Goal: Information Seeking & Learning: Compare options

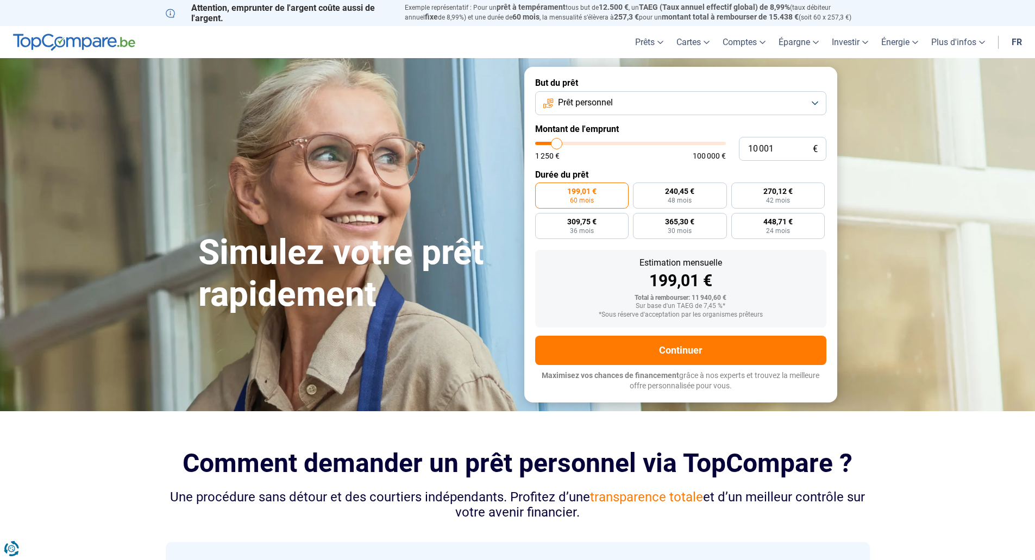
click at [653, 112] on button "Prêt personnel" at bounding box center [680, 103] width 291 height 24
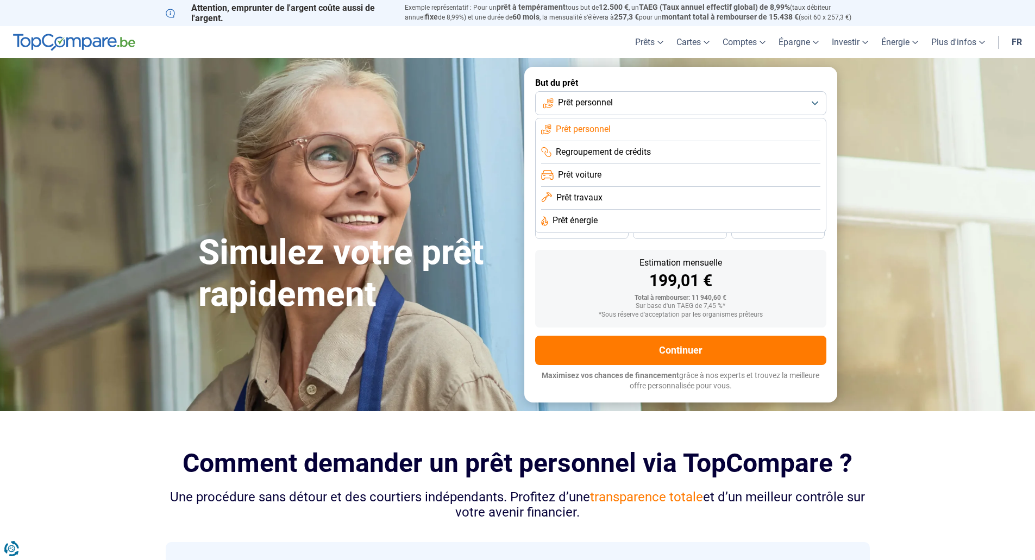
click at [588, 130] on span "Prêt personnel" at bounding box center [583, 129] width 55 height 12
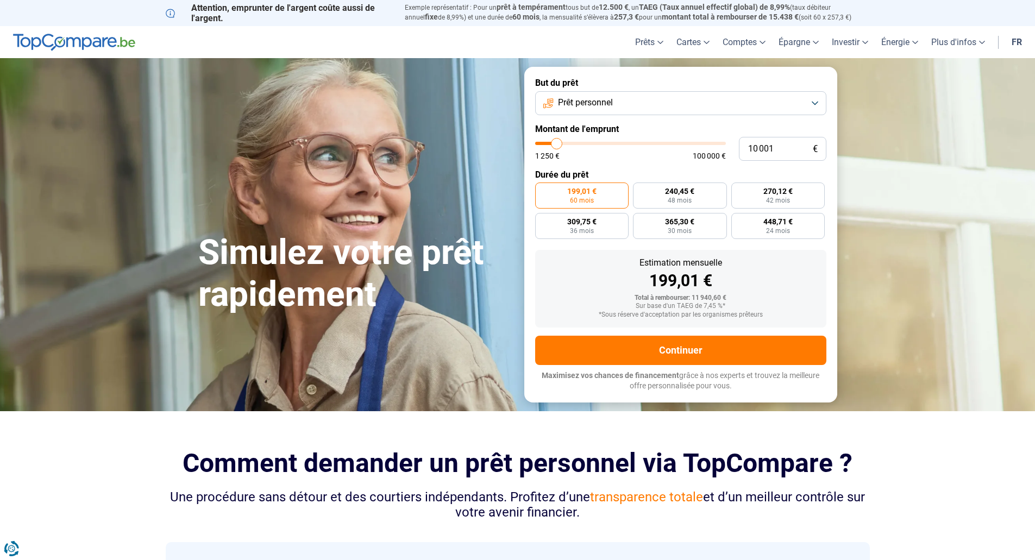
type input "10 500"
type input "10500"
type input "11 500"
type input "11500"
type input "12 000"
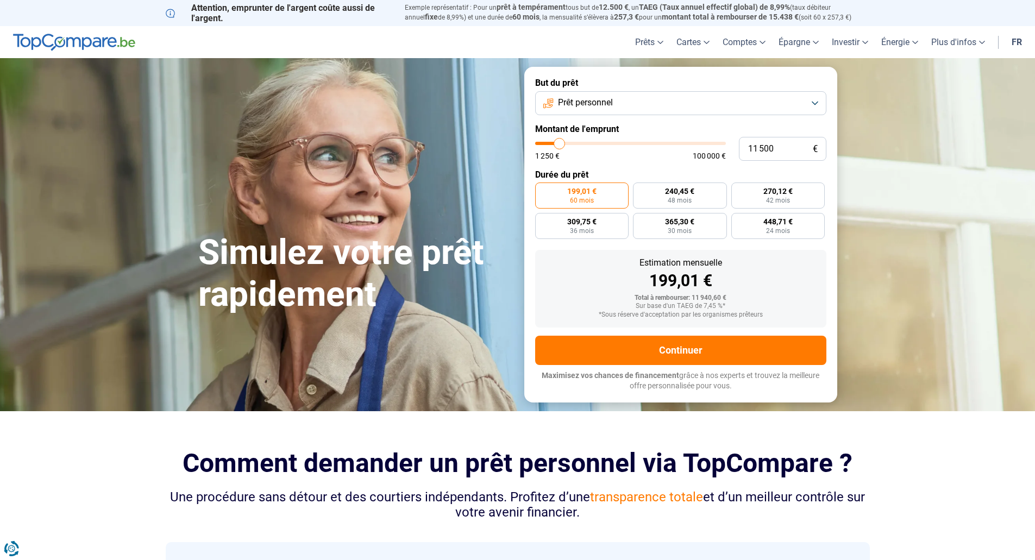
type input "12000"
type input "12 500"
type input "12500"
type input "12 750"
type input "12750"
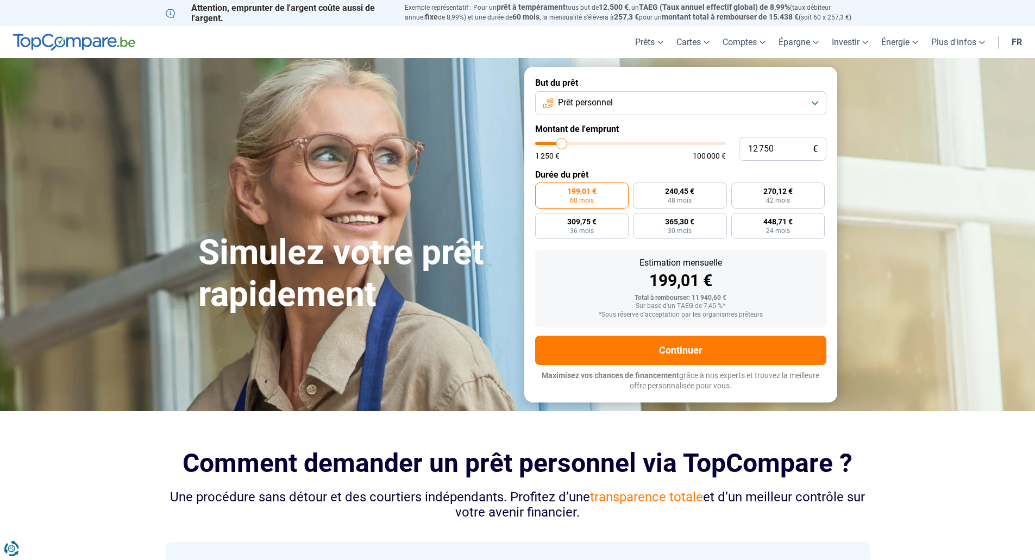
type input "13 000"
type input "13000"
type input "13 250"
type input "13250"
type input "13 500"
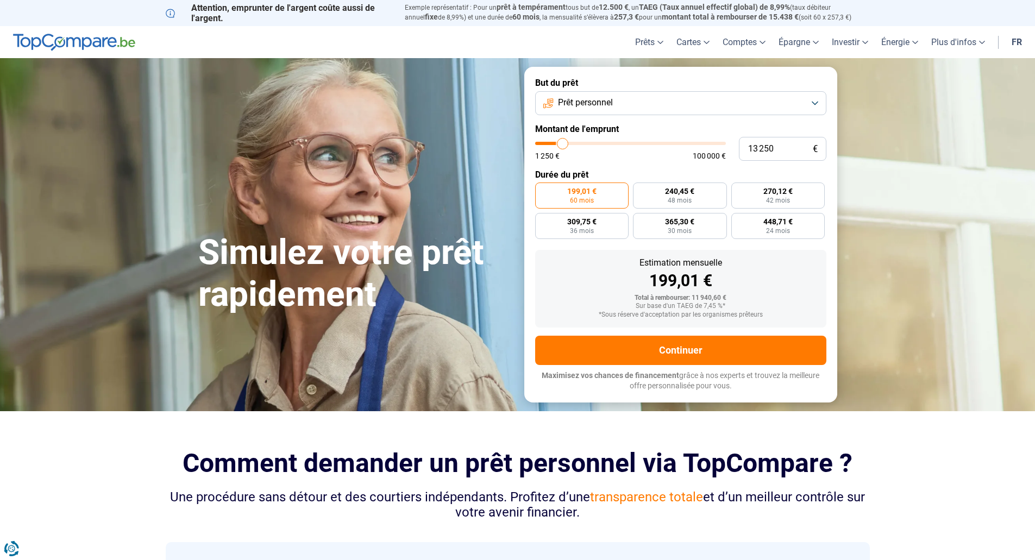
type input "13500"
type input "14 000"
type input "14000"
type input "14 250"
type input "14250"
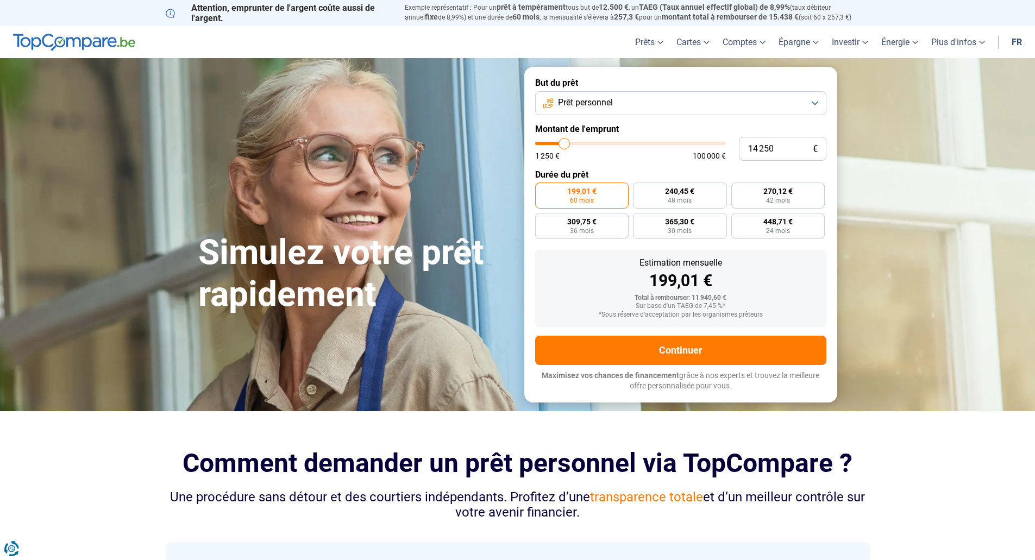
type input "14 500"
type input "14500"
type input "15 000"
type input "15000"
type input "15 500"
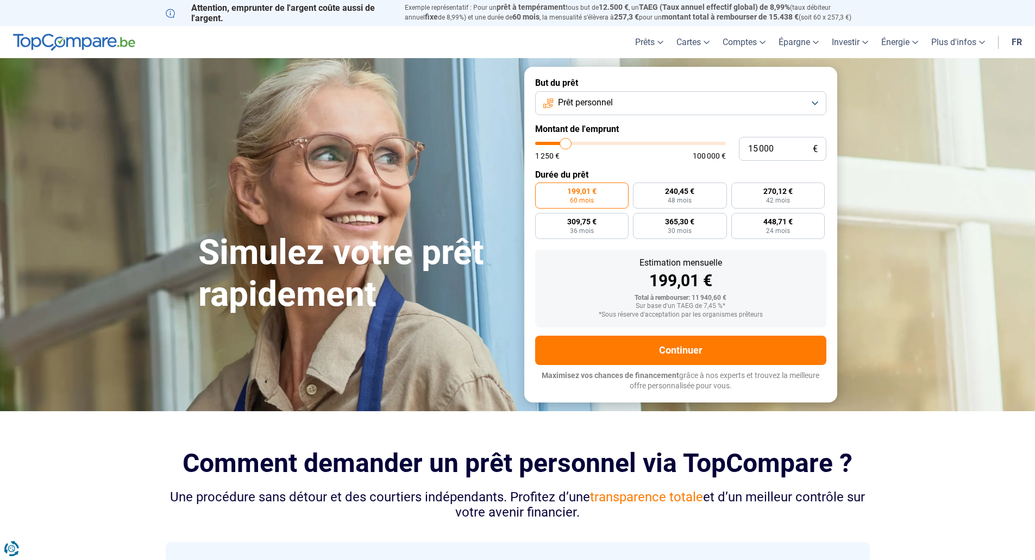
type input "15500"
type input "15 750"
type input "15750"
type input "16 250"
type input "16250"
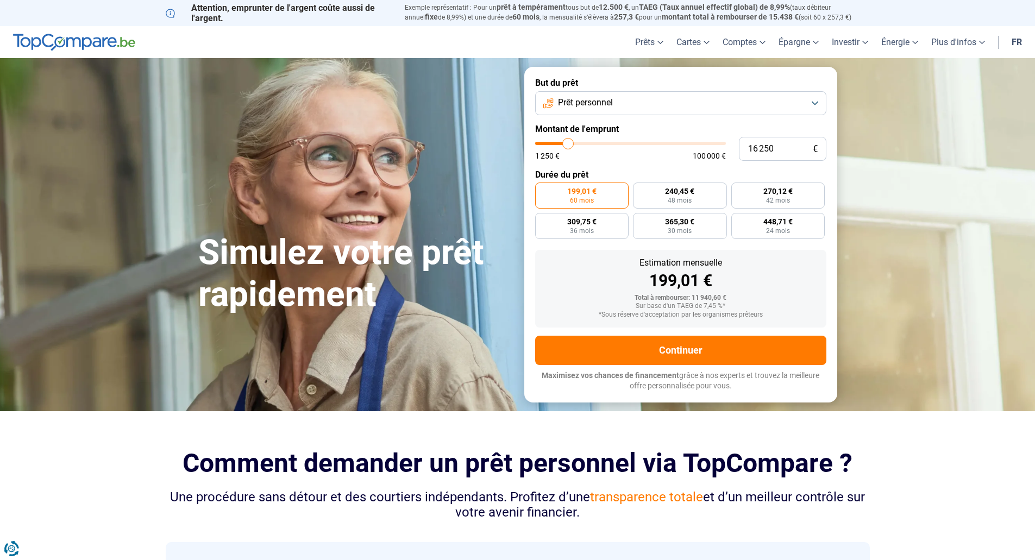
type input "17 250"
type input "17250"
type input "17 500"
type input "17500"
type input "17 250"
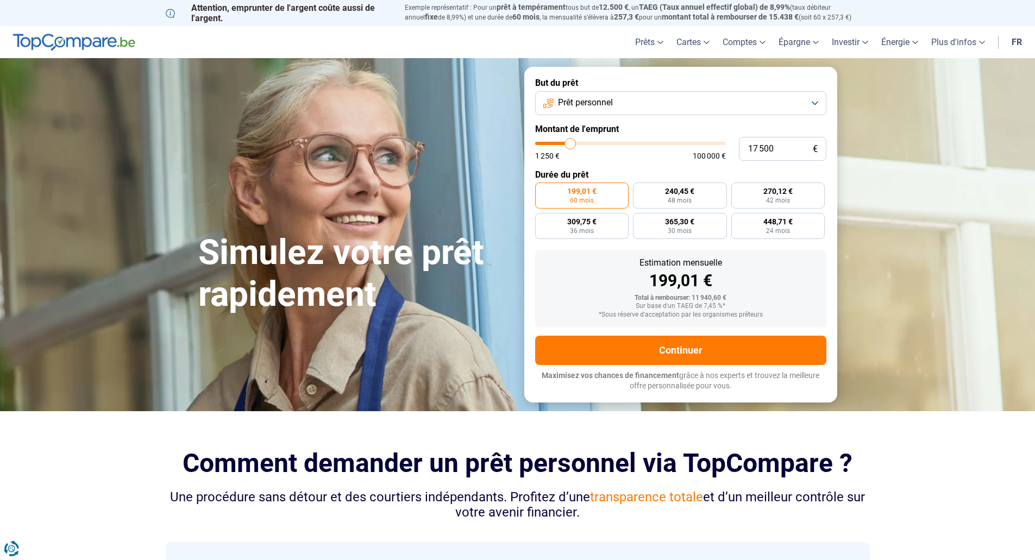
type input "17250"
type input "17 000"
type input "17000"
type input "16 250"
type input "16250"
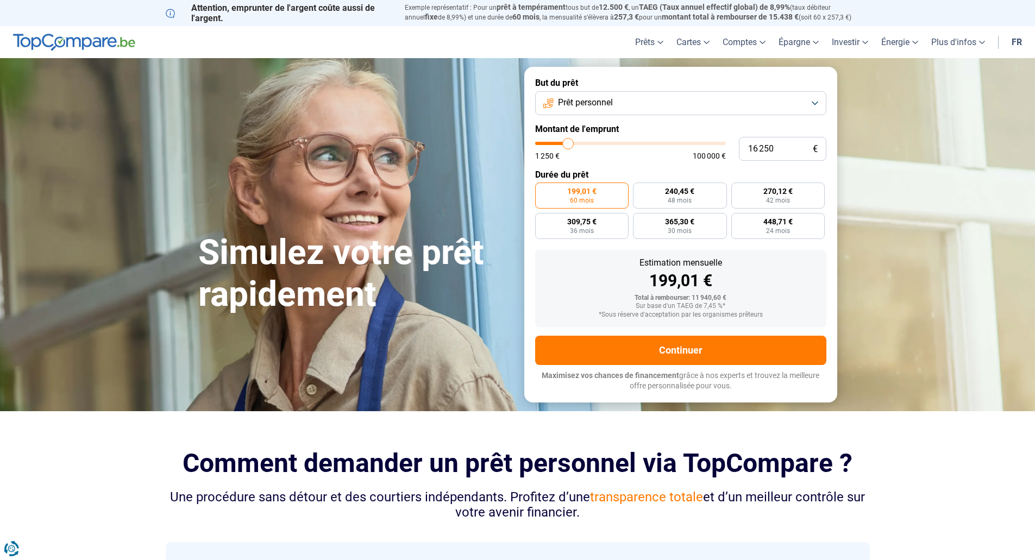
type input "16 000"
type input "16000"
type input "15 500"
type input "15500"
type input "15 000"
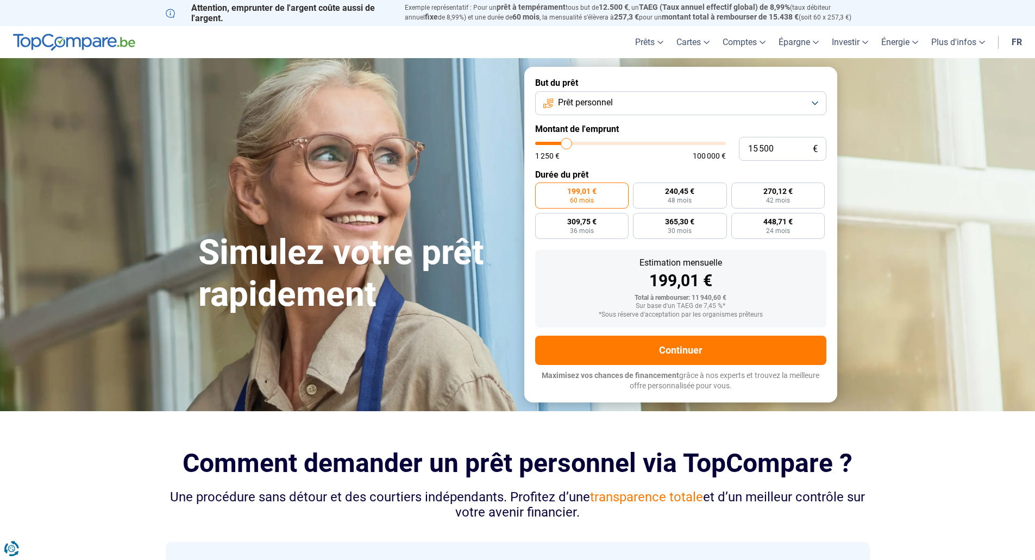
type input "15000"
type input "14 250"
type input "14250"
type input "13 250"
type input "13250"
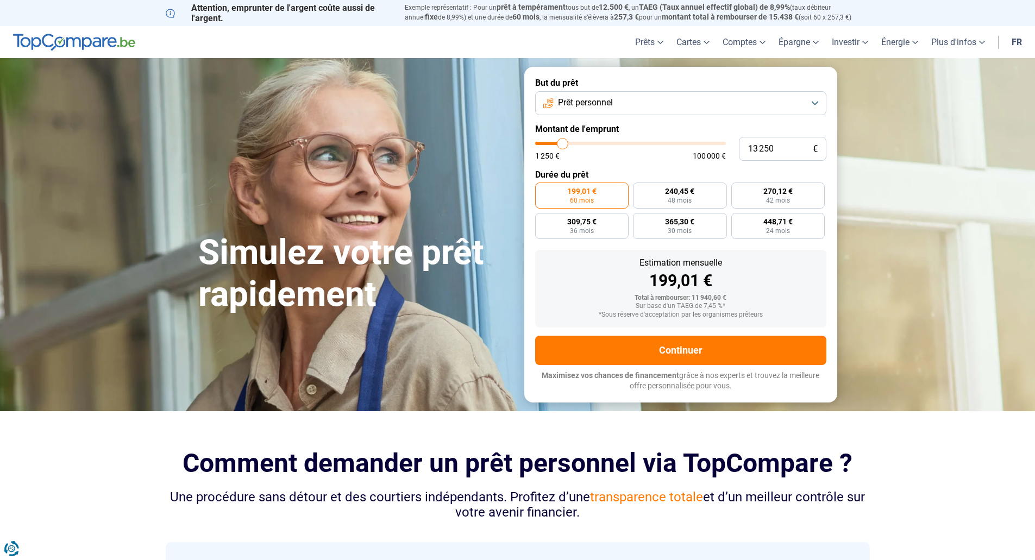
type input "12 750"
type input "12750"
type input "11 500"
type input "11500"
type input "11 250"
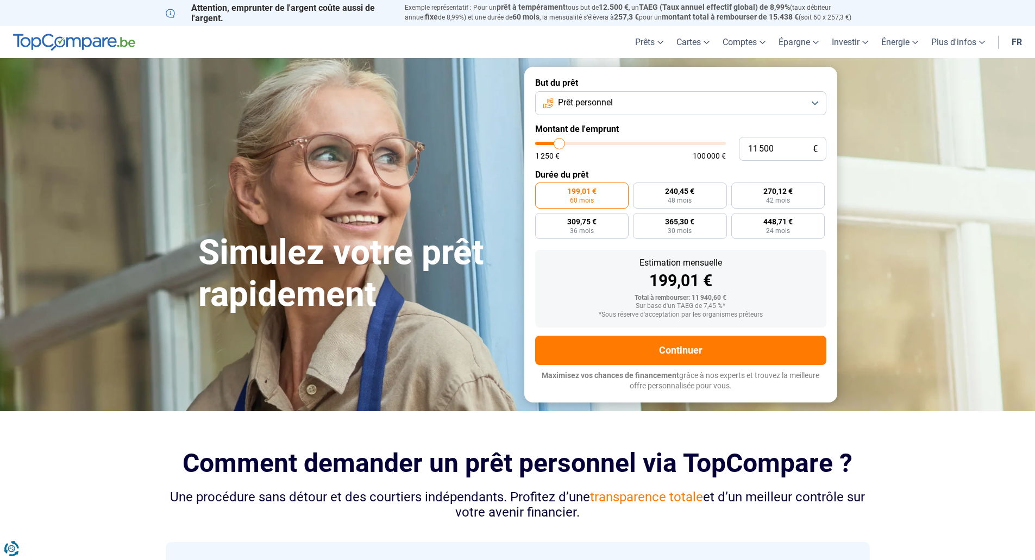
type input "11250"
type input "10 500"
type input "10500"
type input "10 250"
type input "10250"
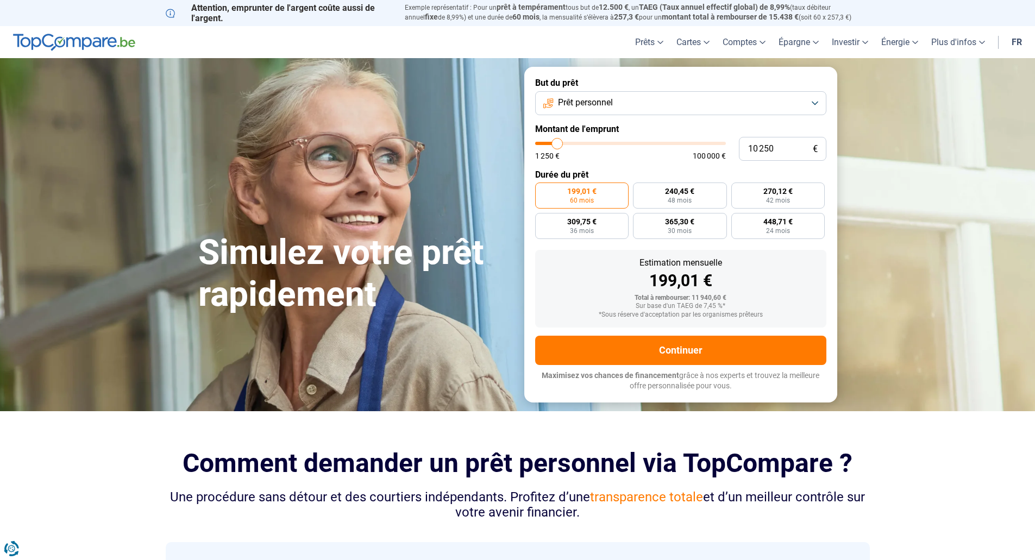
type input "10 000"
type input "10000"
type input "9 750"
type input "9750"
type input "9 500"
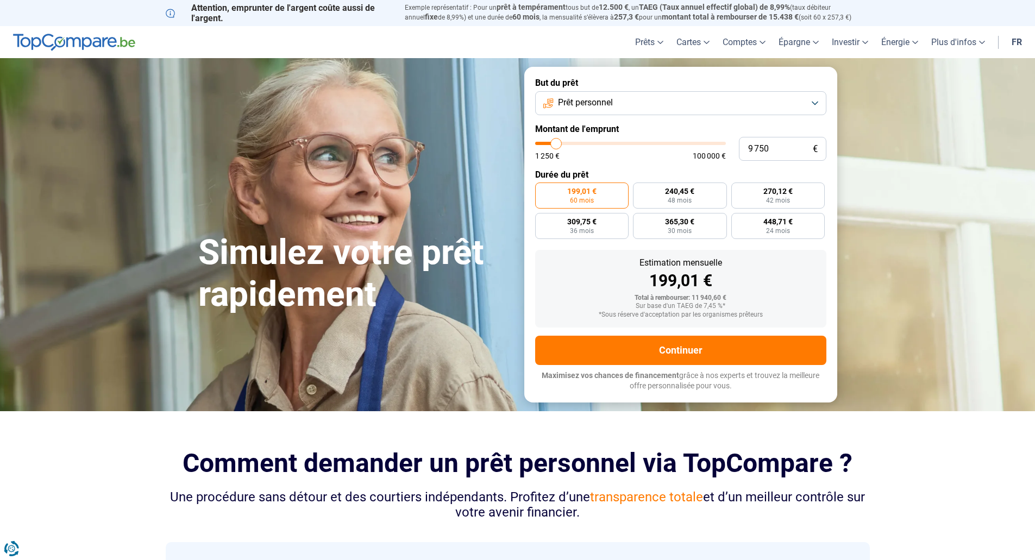
type input "9500"
type input "8 750"
type input "8750"
type input "8 250"
type input "8250"
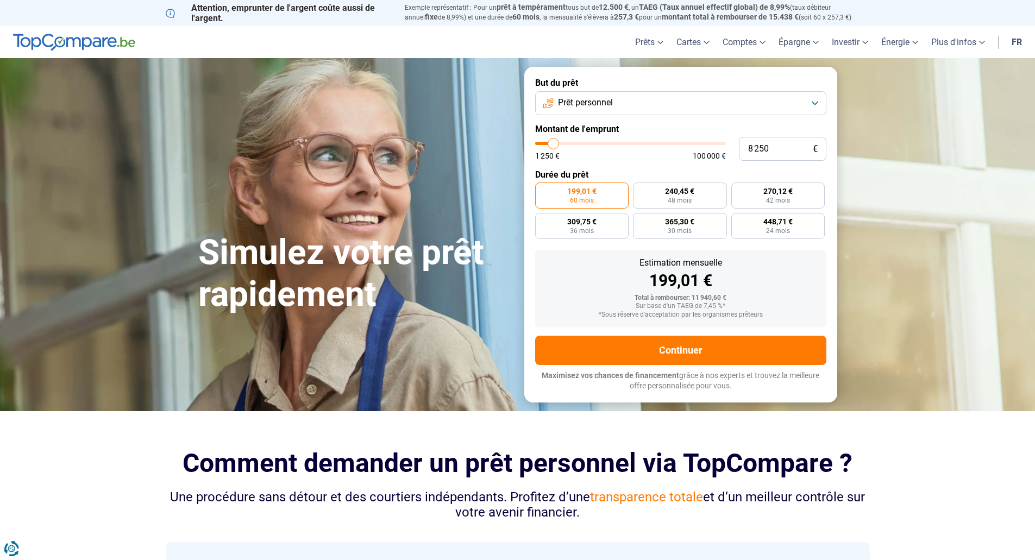
type input "7 500"
type input "7500"
type input "7 250"
type input "7250"
type input "6 750"
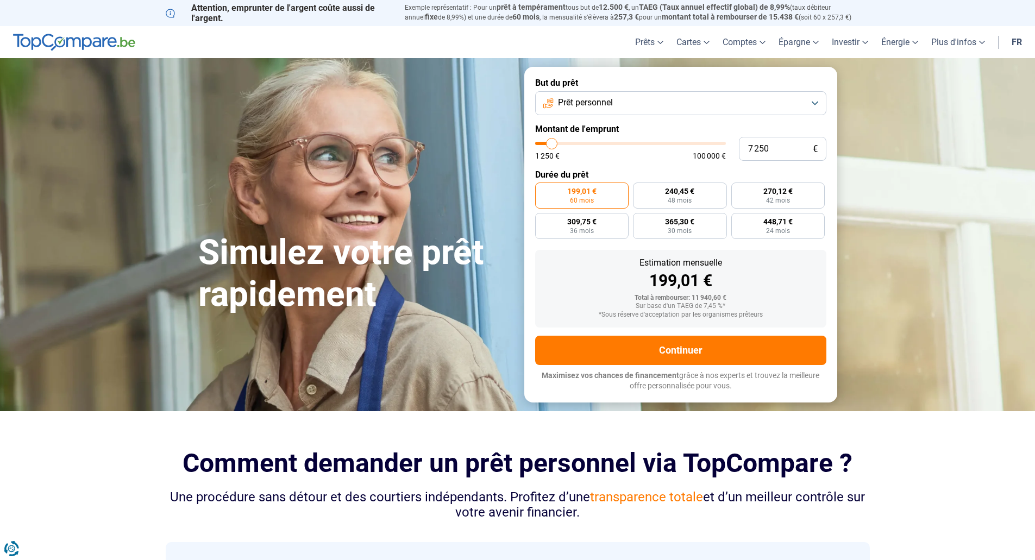
type input "6750"
type input "6 500"
type input "6500"
type input "5 500"
type input "5500"
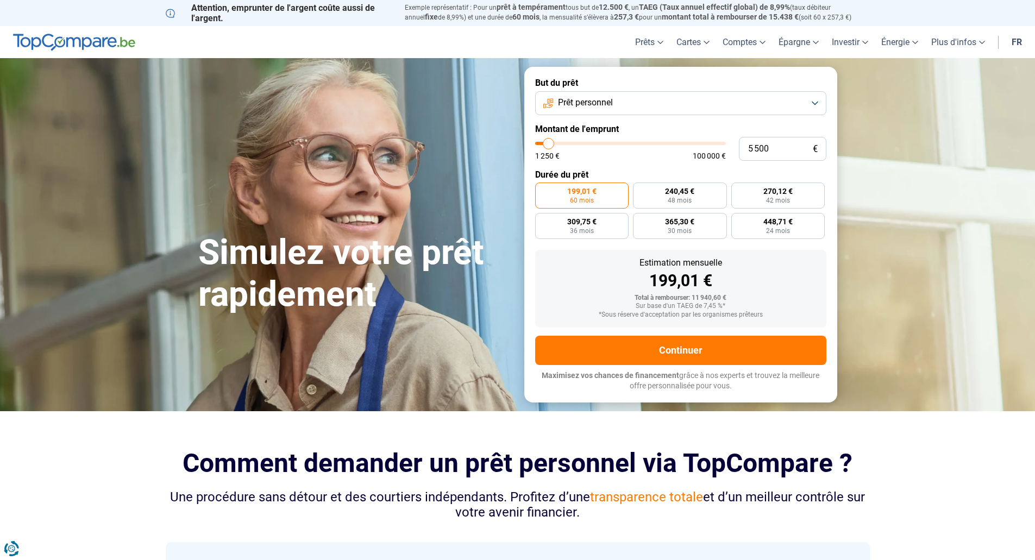
type input "5 250"
type input "5250"
type input "4 500"
type input "4500"
type input "4 250"
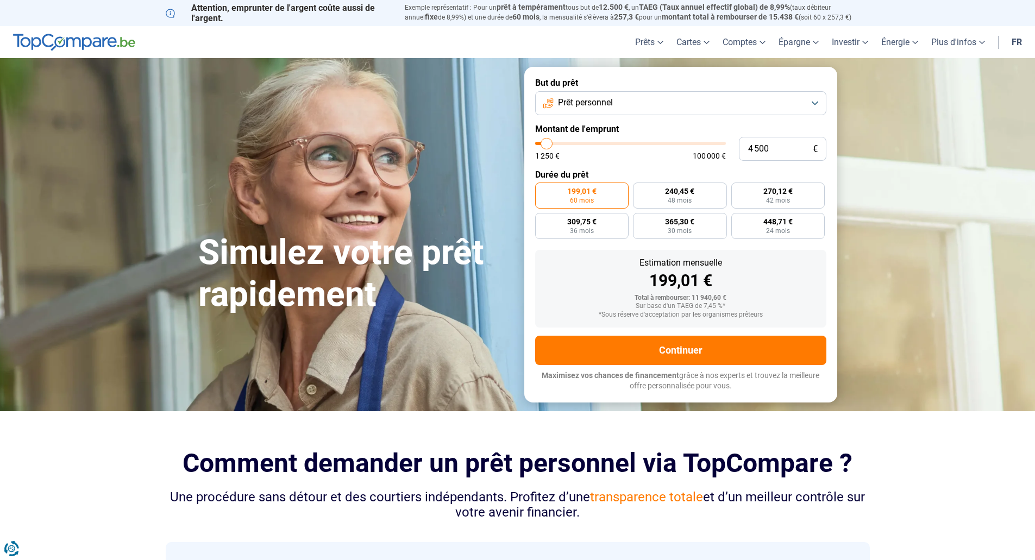
type input "4250"
type input "3 750"
type input "3750"
type input "3 500"
type input "3500"
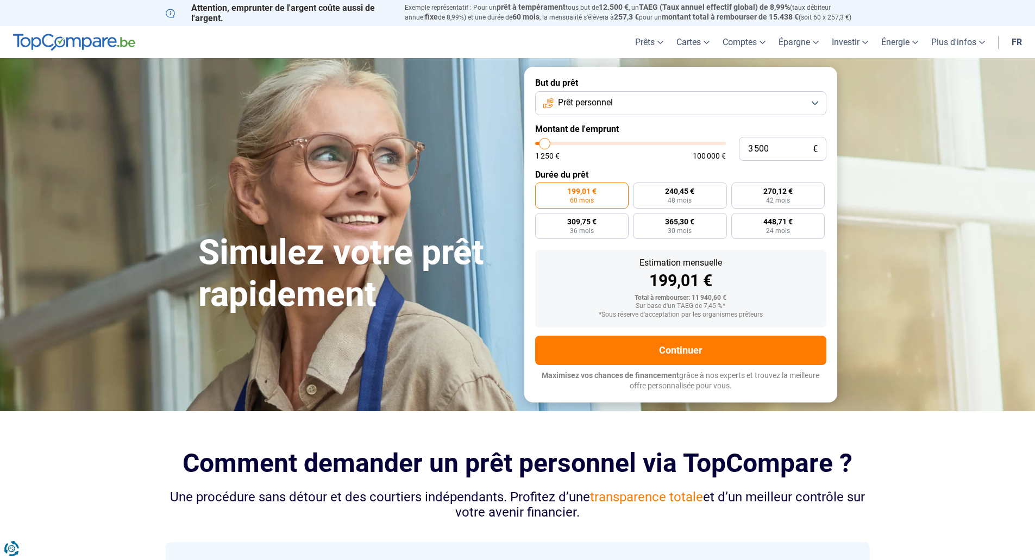
type input "2 750"
type input "2750"
type input "2 250"
type input "2250"
type input "1 500"
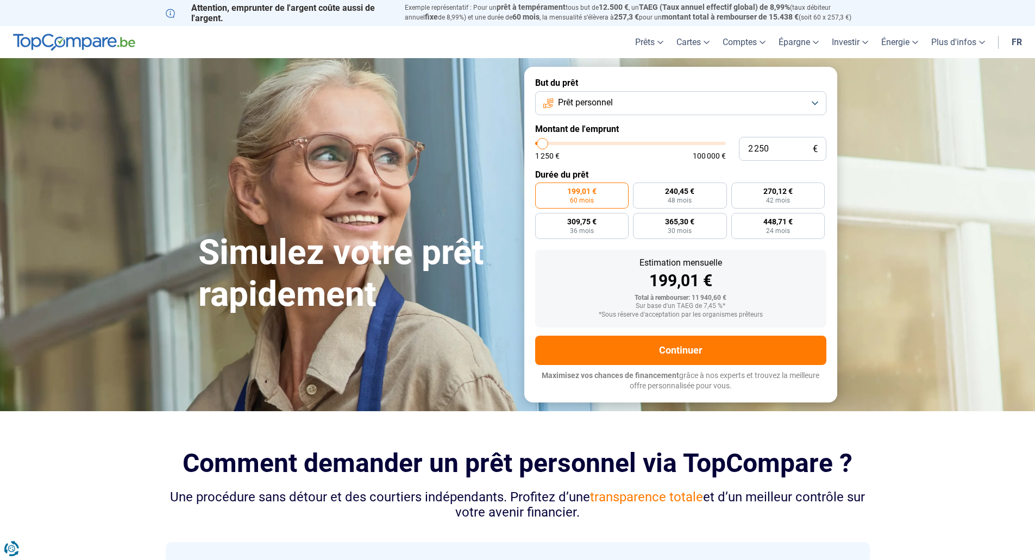
type input "1500"
type input "1 250"
type input "1250"
type input "1 500"
type input "1500"
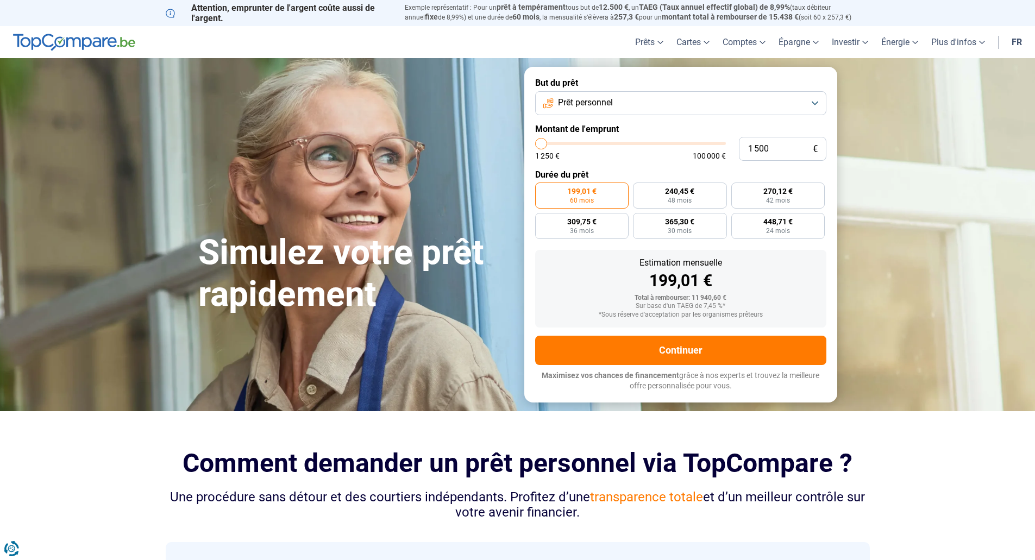
type input "2 000"
type input "2000"
type input "2 250"
type input "2250"
type input "2 500"
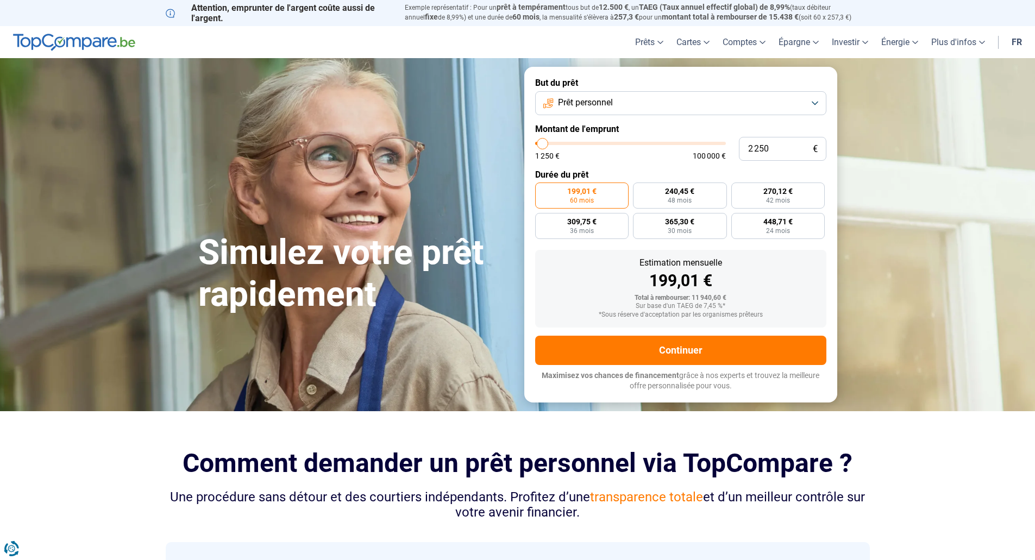
type input "2500"
type input "2 750"
type input "2750"
type input "3 000"
type input "3000"
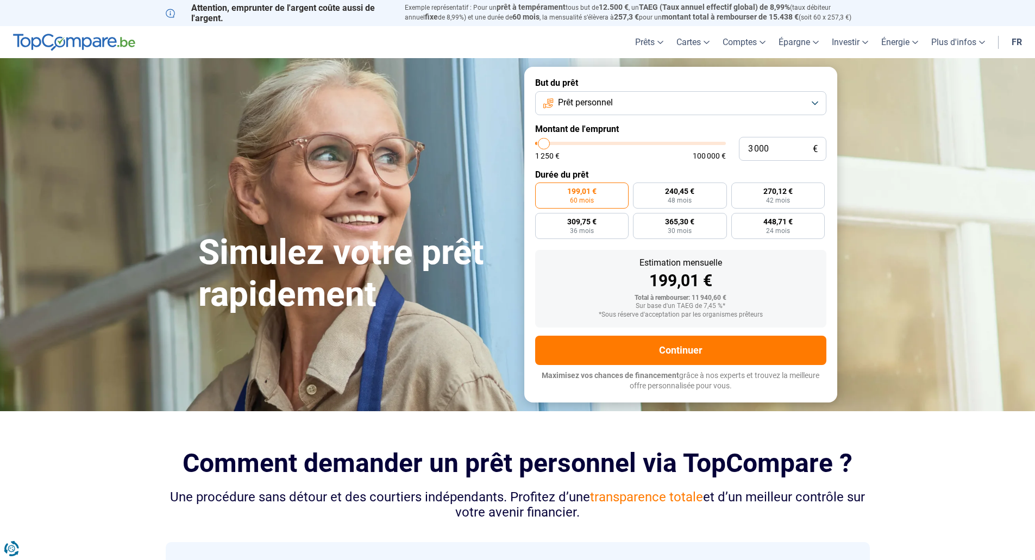
type input "3 500"
type input "3500"
type input "3 750"
type input "3750"
type input "4 000"
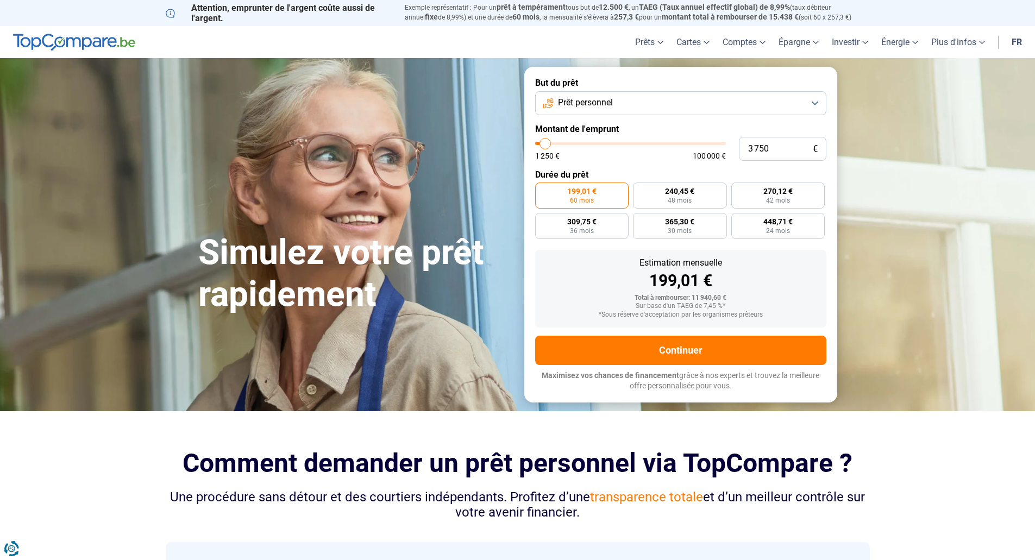
type input "4000"
type input "4 250"
type input "4250"
type input "4 500"
type input "4500"
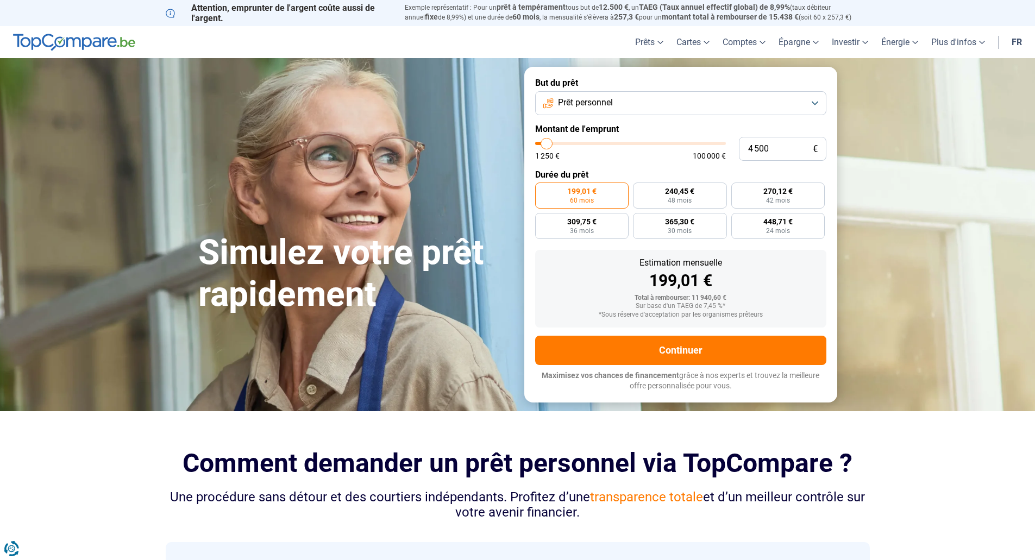
type input "5 000"
type input "5000"
type input "5 250"
type input "5250"
type input "5 500"
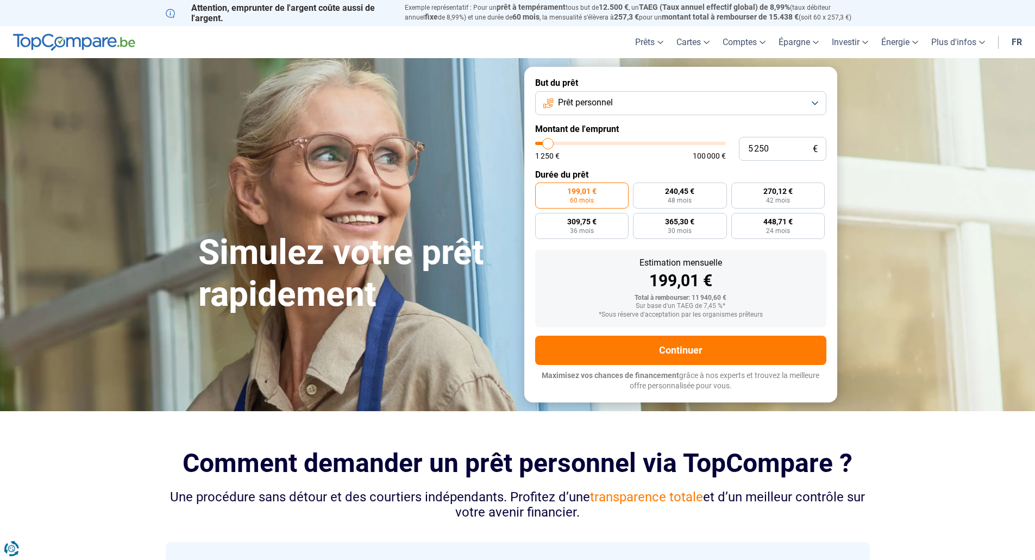
type input "5500"
type input "5 250"
type input "5250"
type input "5 000"
drag, startPoint x: 558, startPoint y: 144, endPoint x: 548, endPoint y: 148, distance: 11.0
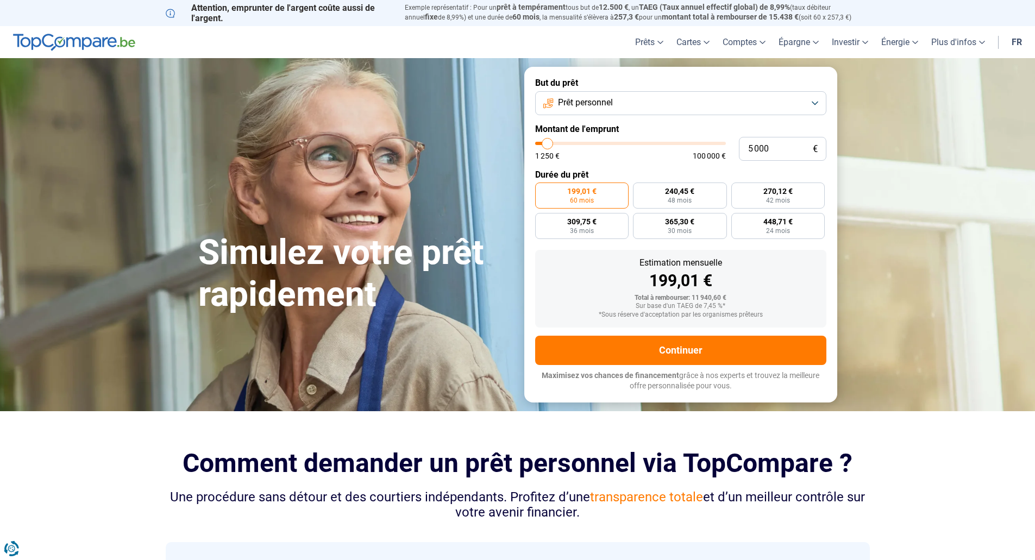
type input "5000"
click at [548, 145] on input "range" at bounding box center [630, 143] width 191 height 3
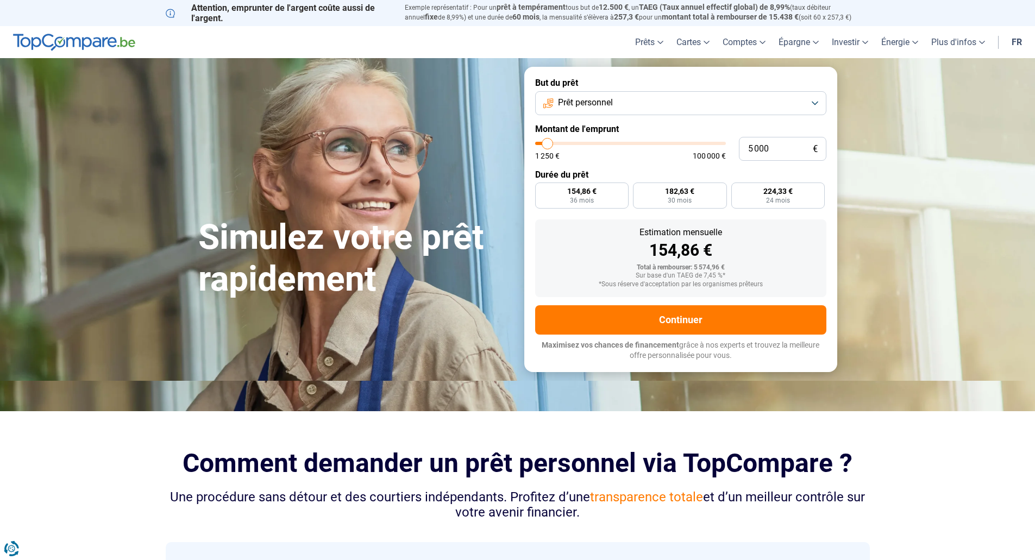
radio input "true"
click at [674, 192] on span "182,63 €" at bounding box center [679, 191] width 29 height 8
click at [640, 190] on input "182,63 € 30 mois" at bounding box center [636, 186] width 7 height 7
radio input "true"
click at [584, 195] on span "154,86 €" at bounding box center [581, 191] width 29 height 8
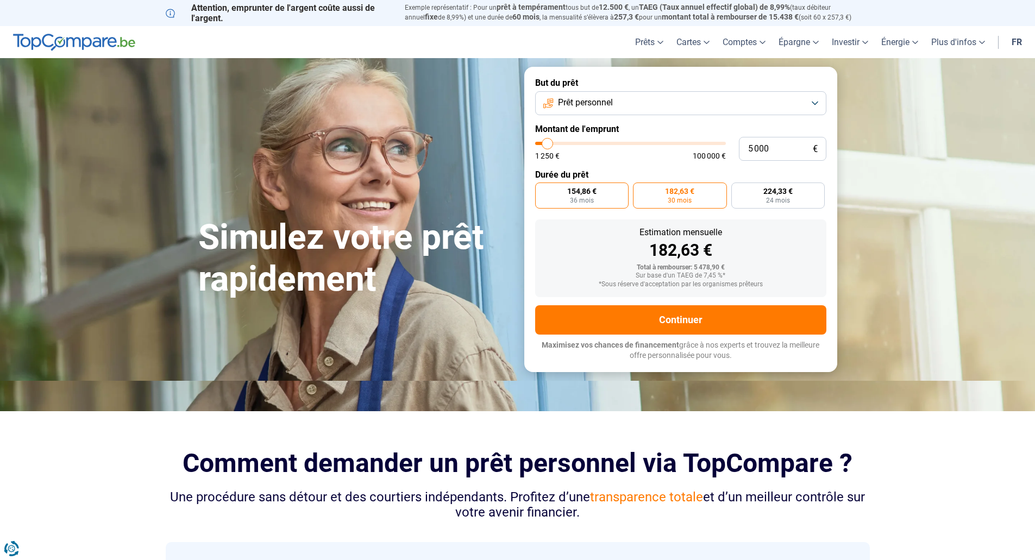
click at [542, 190] on input "154,86 € 36 mois" at bounding box center [538, 186] width 7 height 7
radio input "true"
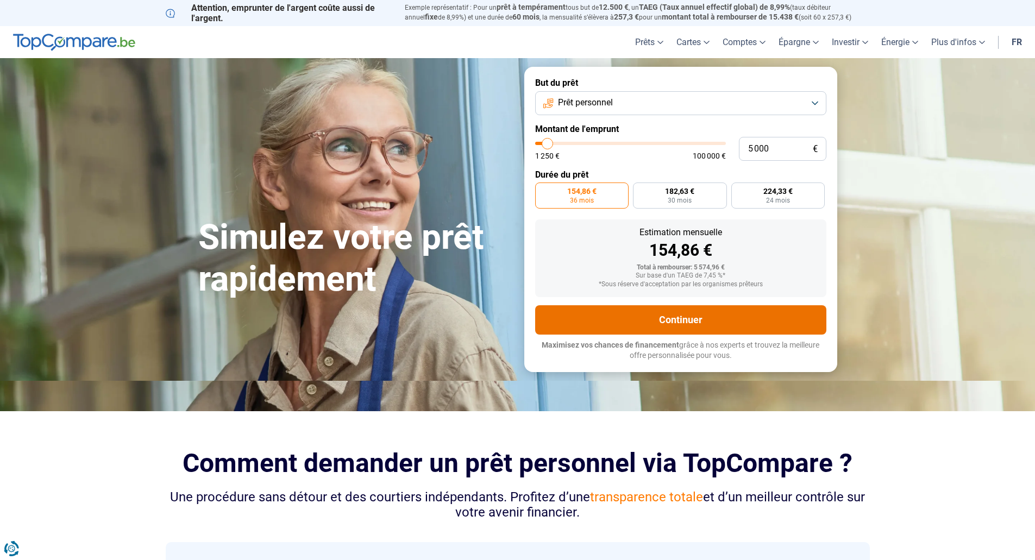
click at [719, 316] on button "Continuer" at bounding box center [680, 319] width 291 height 29
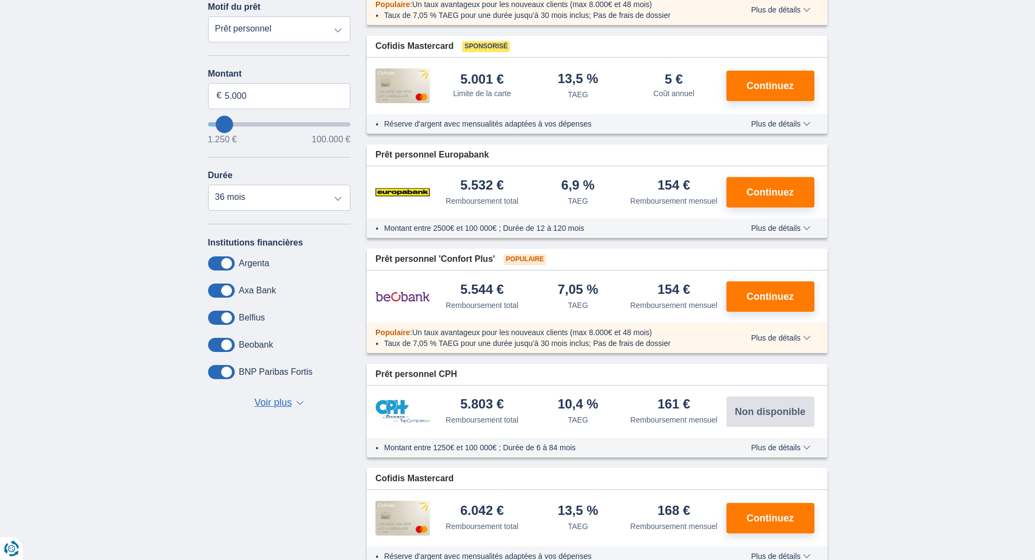
scroll to position [109, 0]
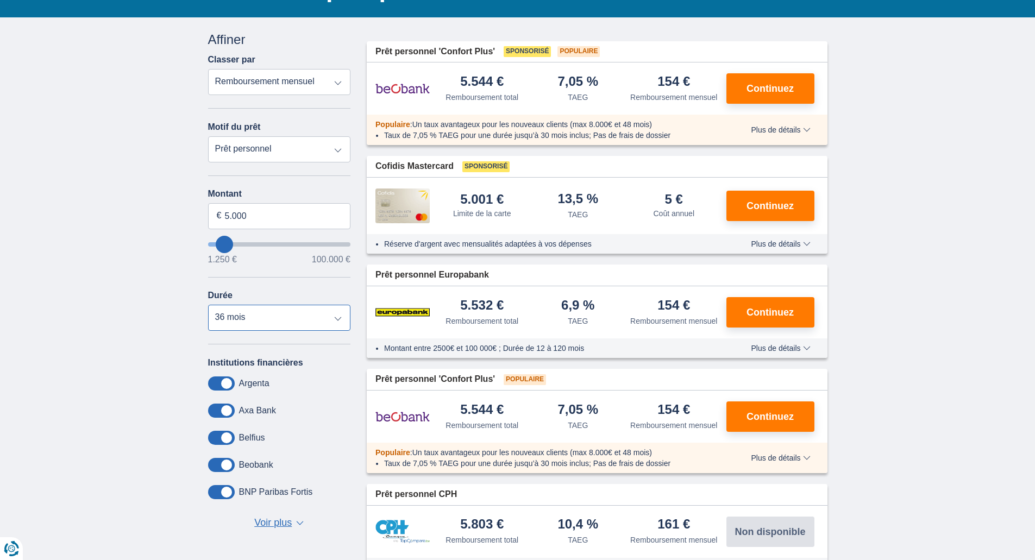
click at [322, 311] on select "12 mois 18 mois 24 mois 30 mois 36 mois" at bounding box center [279, 318] width 143 height 26
click at [780, 211] on button "Continuez" at bounding box center [770, 206] width 88 height 30
